Goal: Task Accomplishment & Management: Manage account settings

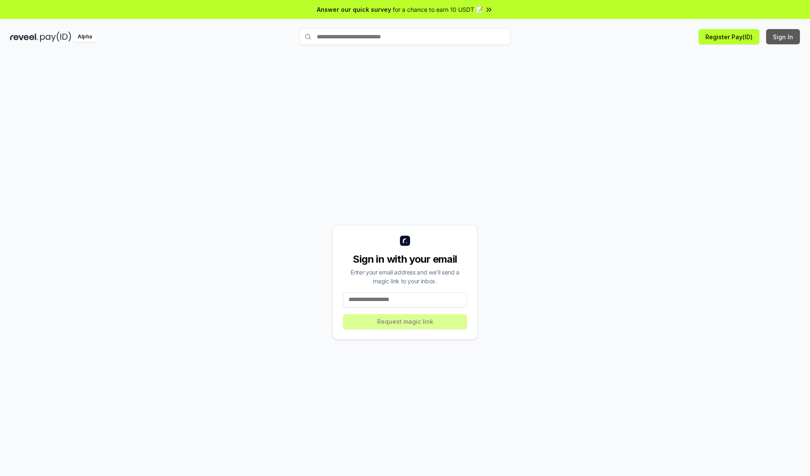
click at [784, 37] on button "Sign In" at bounding box center [783, 36] width 34 height 15
type input "**********"
click at [405, 322] on button "Request magic link" at bounding box center [405, 321] width 124 height 15
